Goal: Task Accomplishment & Management: Complete application form

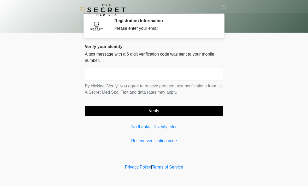
click at [148, 78] on input "text" at bounding box center [154, 74] width 138 height 13
type input "******"
click at [172, 113] on button "Verify" at bounding box center [154, 111] width 138 height 10
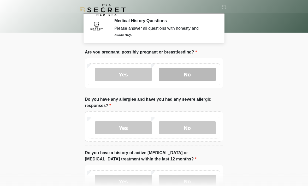
click at [189, 77] on label "No" at bounding box center [186, 74] width 57 height 13
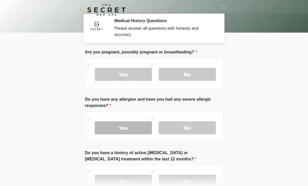
click at [124, 131] on label "Yes" at bounding box center [123, 127] width 57 height 13
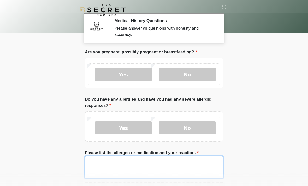
click at [147, 168] on textarea "Please list the allergen or medication and your reaction." at bounding box center [154, 167] width 138 height 22
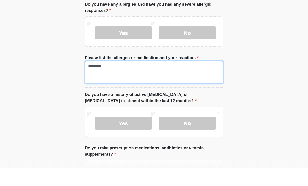
scroll to position [81, 0]
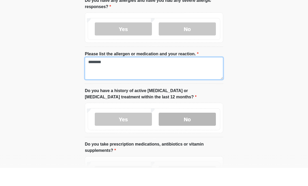
type textarea "********"
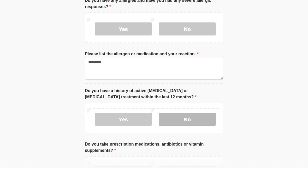
click at [186, 131] on label "No" at bounding box center [186, 137] width 57 height 13
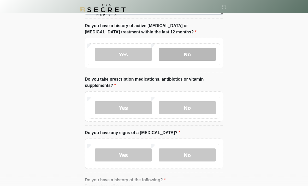
scroll to position [164, 0]
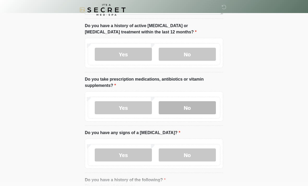
click at [194, 106] on label "No" at bounding box center [186, 107] width 57 height 13
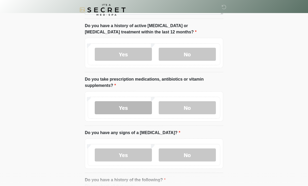
click at [133, 108] on label "Yes" at bounding box center [123, 107] width 57 height 13
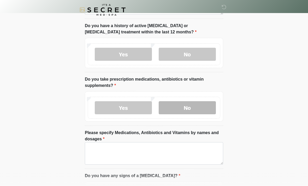
click at [192, 108] on label "No" at bounding box center [186, 107] width 57 height 13
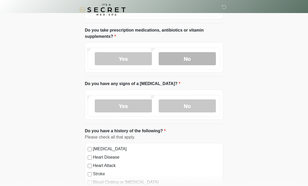
scroll to position [213, 0]
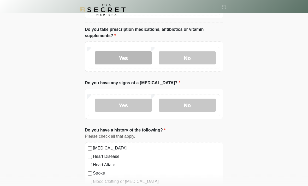
click at [136, 58] on label "Yes" at bounding box center [123, 58] width 57 height 13
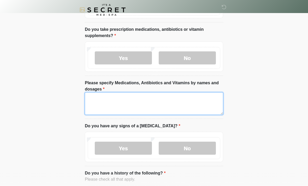
click at [145, 106] on textarea "Please specify Medications, Antibiotics and Vitamins by names and dosages" at bounding box center [154, 103] width 138 height 22
click at [196, 102] on textarea "**********" at bounding box center [154, 104] width 138 height 22
click at [203, 105] on textarea "**********" at bounding box center [154, 104] width 138 height 22
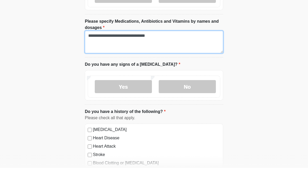
scroll to position [258, 0]
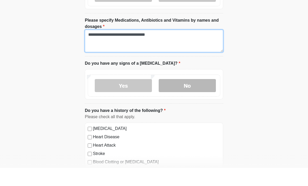
type textarea "**********"
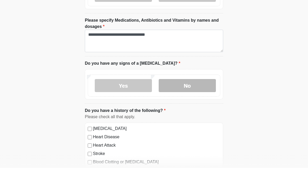
click at [192, 97] on label "No" at bounding box center [186, 103] width 57 height 13
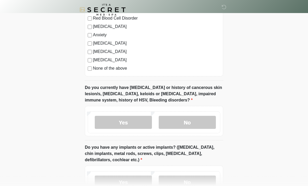
scroll to position [429, 0]
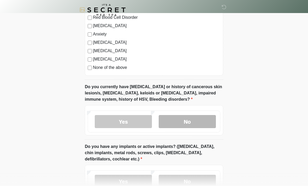
click at [192, 121] on label "No" at bounding box center [186, 121] width 57 height 13
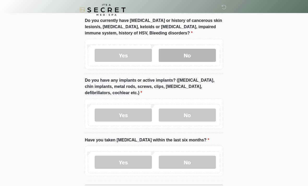
scroll to position [497, 0]
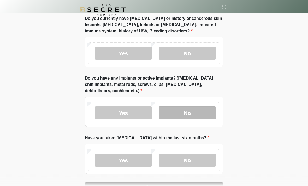
click at [191, 114] on label "No" at bounding box center [186, 113] width 57 height 13
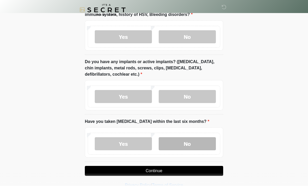
click at [191, 143] on label "No" at bounding box center [186, 143] width 57 height 13
click at [170, 169] on button "Continue" at bounding box center [154, 171] width 138 height 10
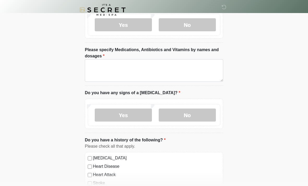
scroll to position [0, 0]
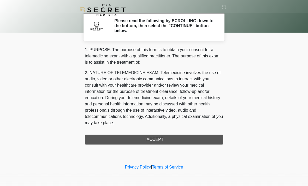
click at [169, 140] on div "1. PURPOSE. The purpose of this form is to obtain your consent for a telemedici…" at bounding box center [154, 96] width 138 height 98
click at [155, 138] on div "1. PURPOSE. The purpose of this form is to obtain your consent for a telemedici…" at bounding box center [154, 96] width 138 height 98
click at [155, 141] on div "1. PURPOSE. The purpose of this form is to obtain your consent for a telemedici…" at bounding box center [154, 96] width 138 height 98
click at [158, 140] on div "1. PURPOSE. The purpose of this form is to obtain your consent for a telemedici…" at bounding box center [154, 96] width 138 height 98
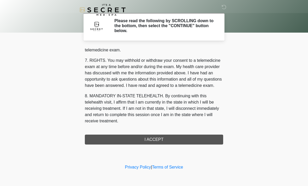
click at [160, 143] on div "1. PURPOSE. The purpose of this form is to obtain your consent for a telemedici…" at bounding box center [154, 96] width 138 height 98
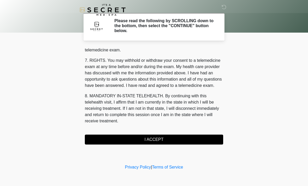
scroll to position [221, 0]
click at [153, 140] on button "I ACCEPT" at bounding box center [154, 139] width 138 height 10
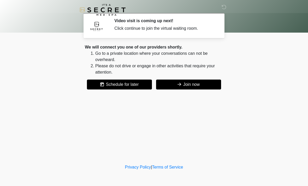
click at [204, 86] on button "Join now" at bounding box center [188, 84] width 65 height 10
